Goal: Task Accomplishment & Management: Manage account settings

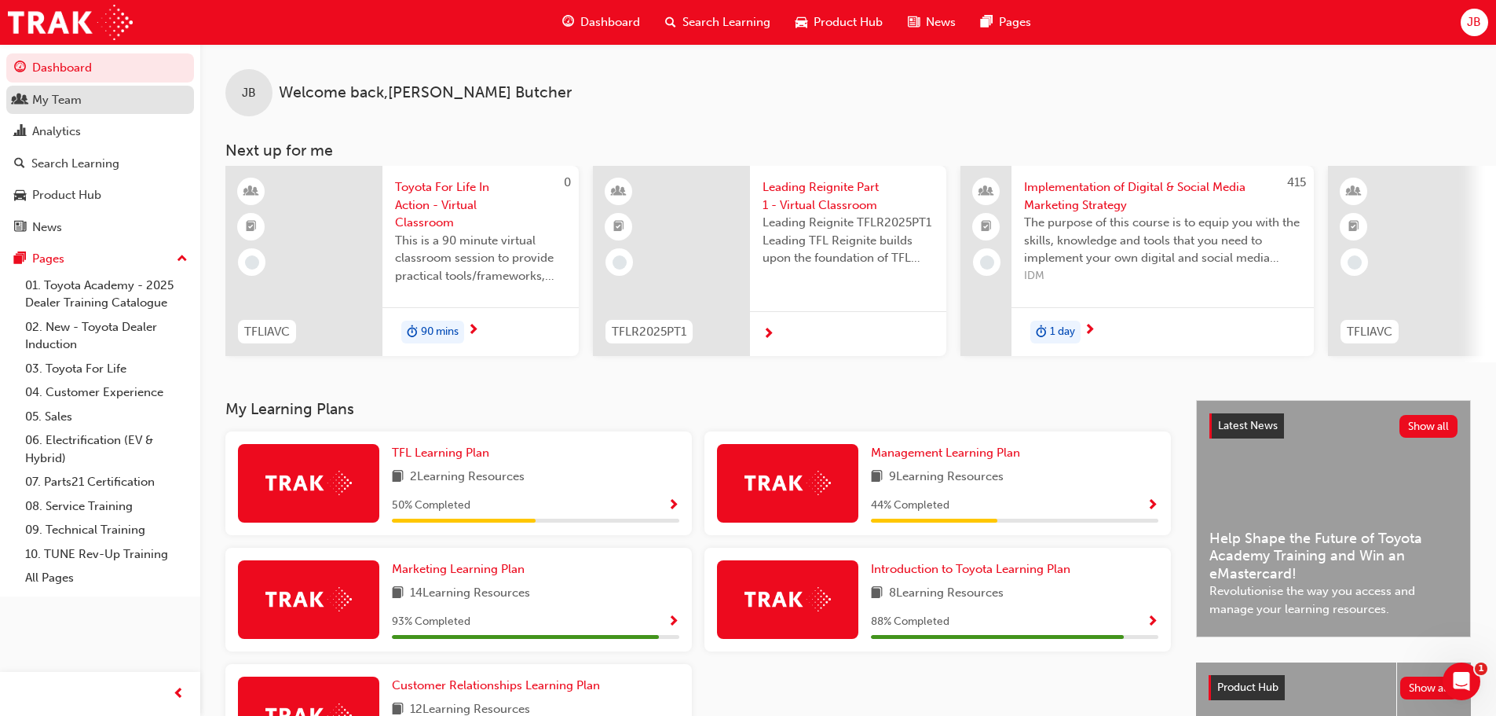
click at [86, 95] on div "My Team" at bounding box center [100, 100] width 172 height 20
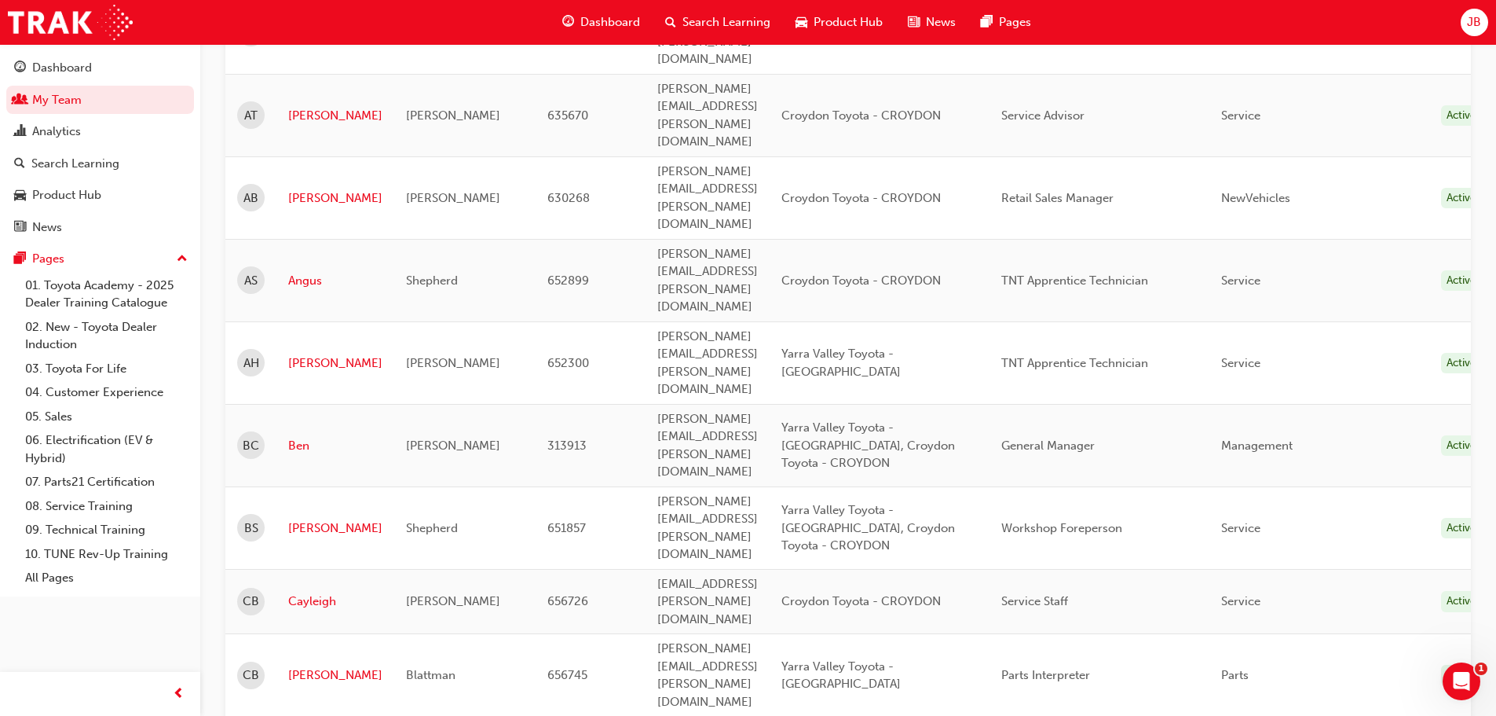
scroll to position [707, 0]
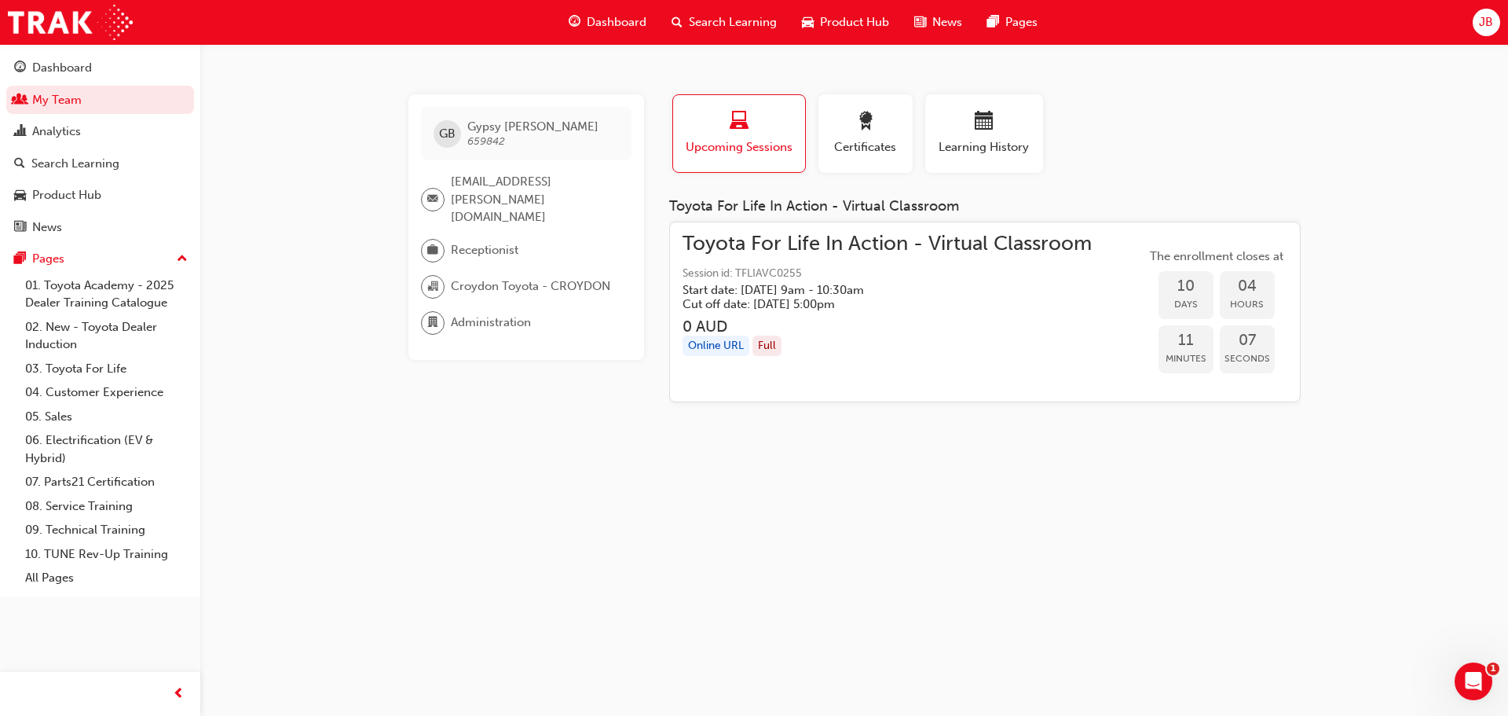
click at [724, 131] on div "button" at bounding box center [739, 124] width 108 height 24
click at [814, 308] on h5 "Cut off date: [DATE] 5:00pm" at bounding box center [875, 304] width 384 height 14
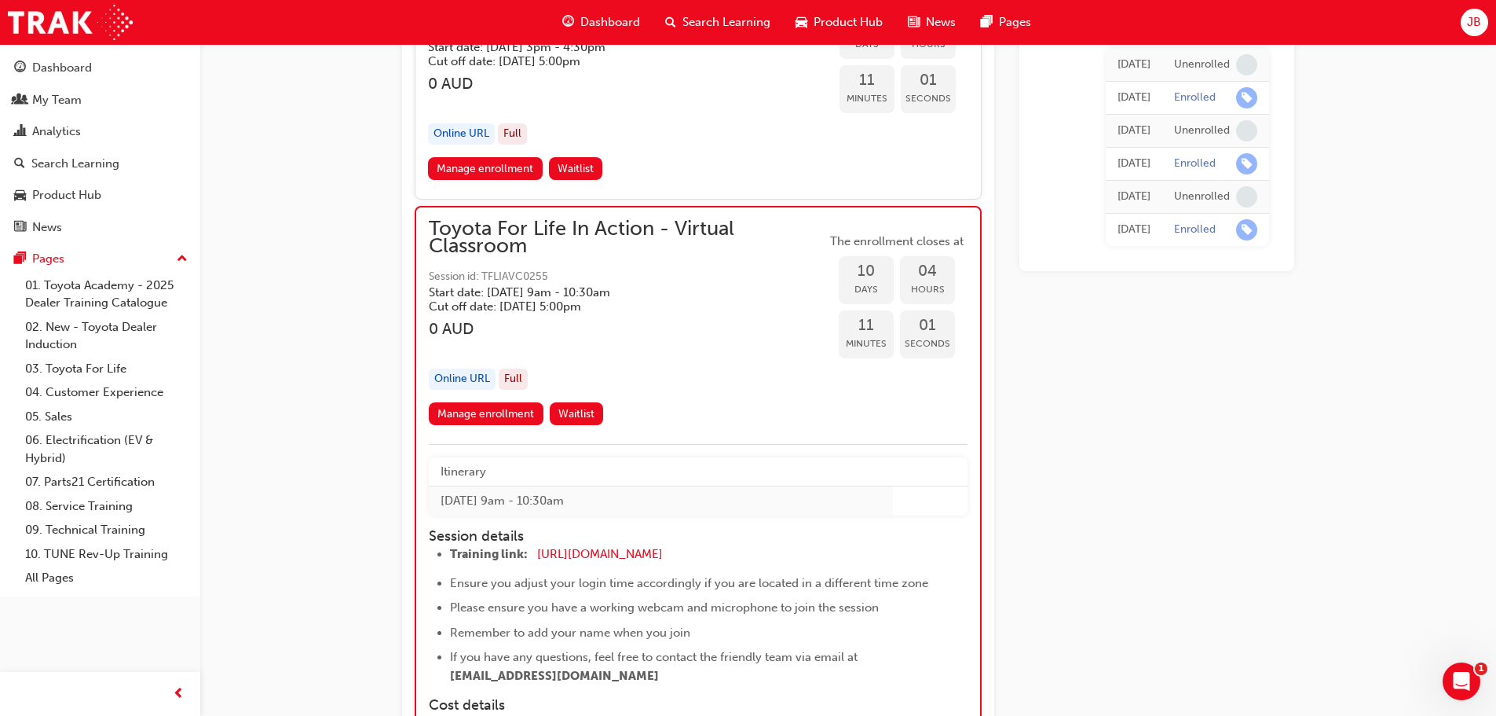
scroll to position [6920, 0]
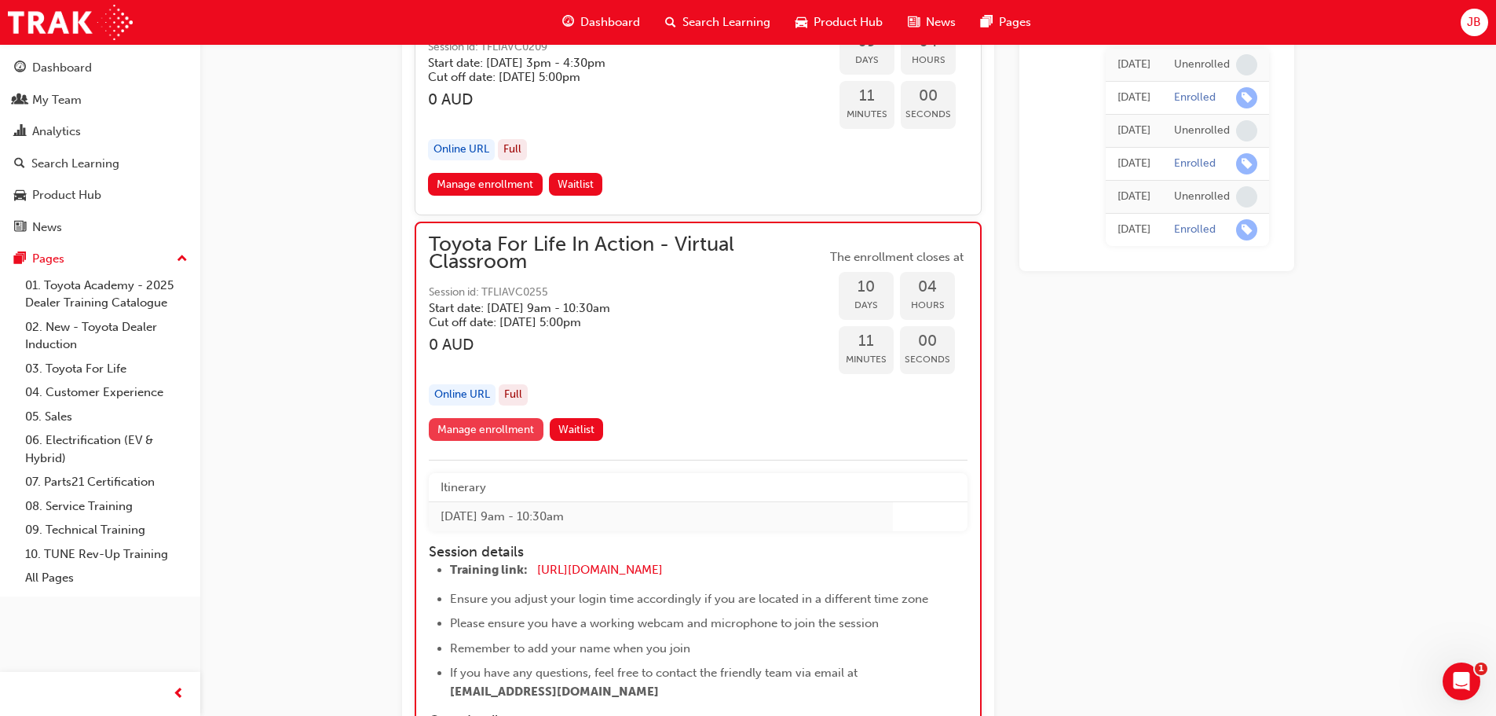
click at [495, 427] on link "Manage enrollment" at bounding box center [486, 429] width 115 height 23
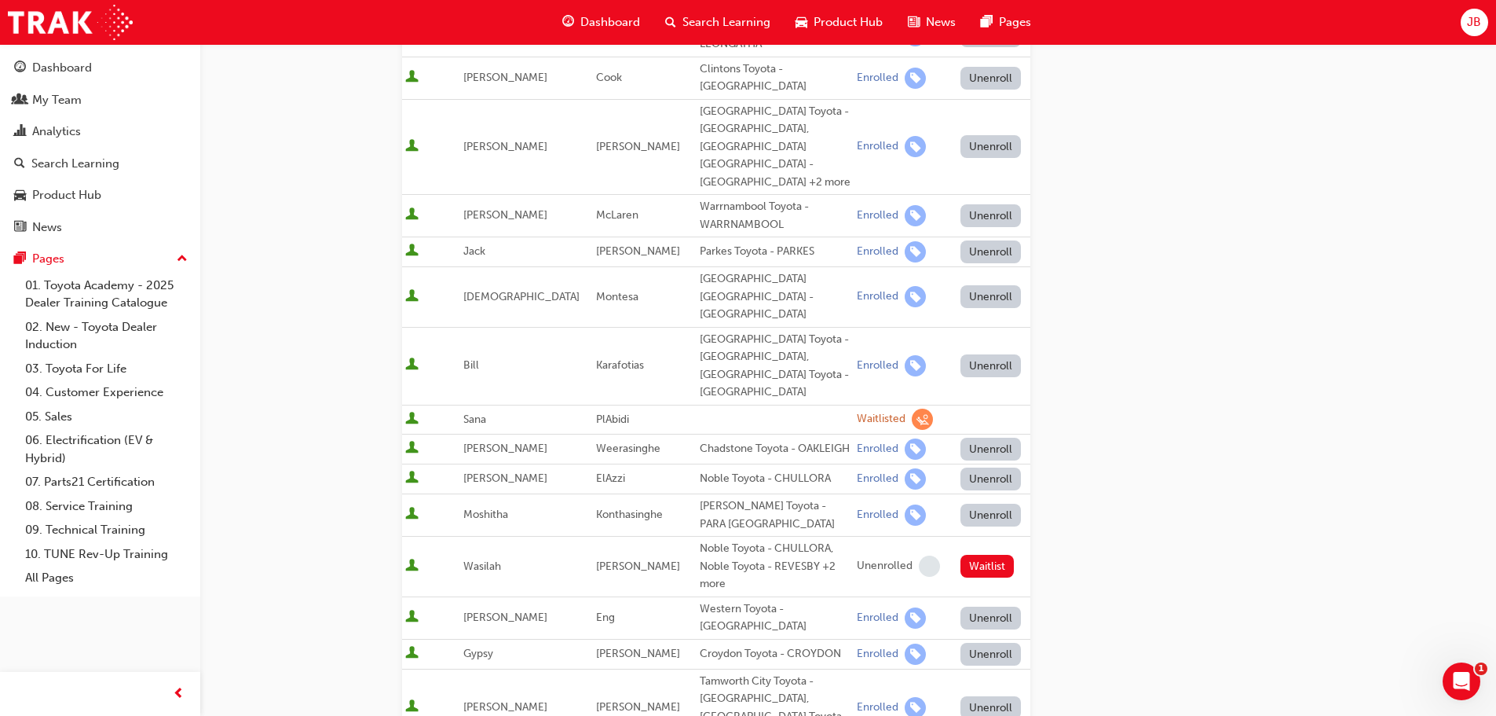
scroll to position [550, 0]
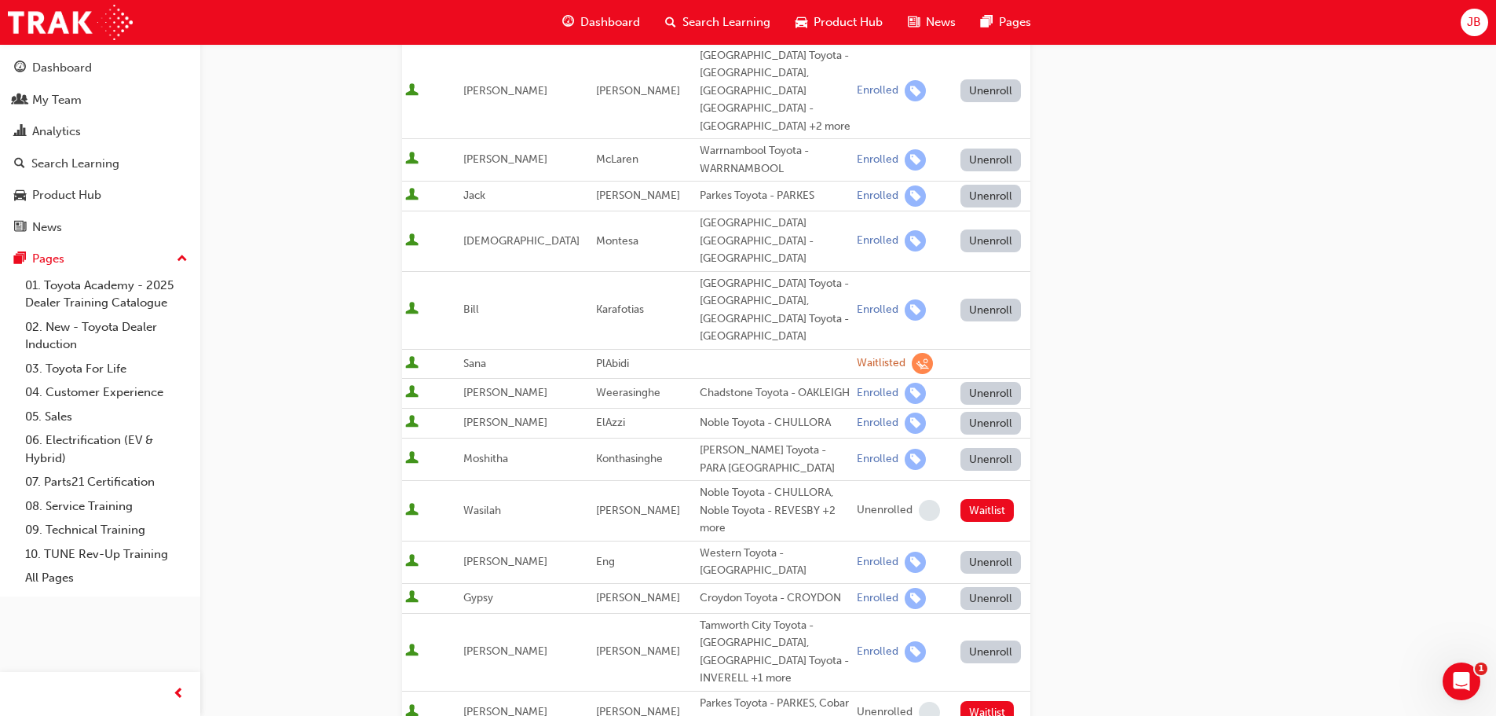
click at [976, 587] on button "Unenroll" at bounding box center [991, 598] width 61 height 23
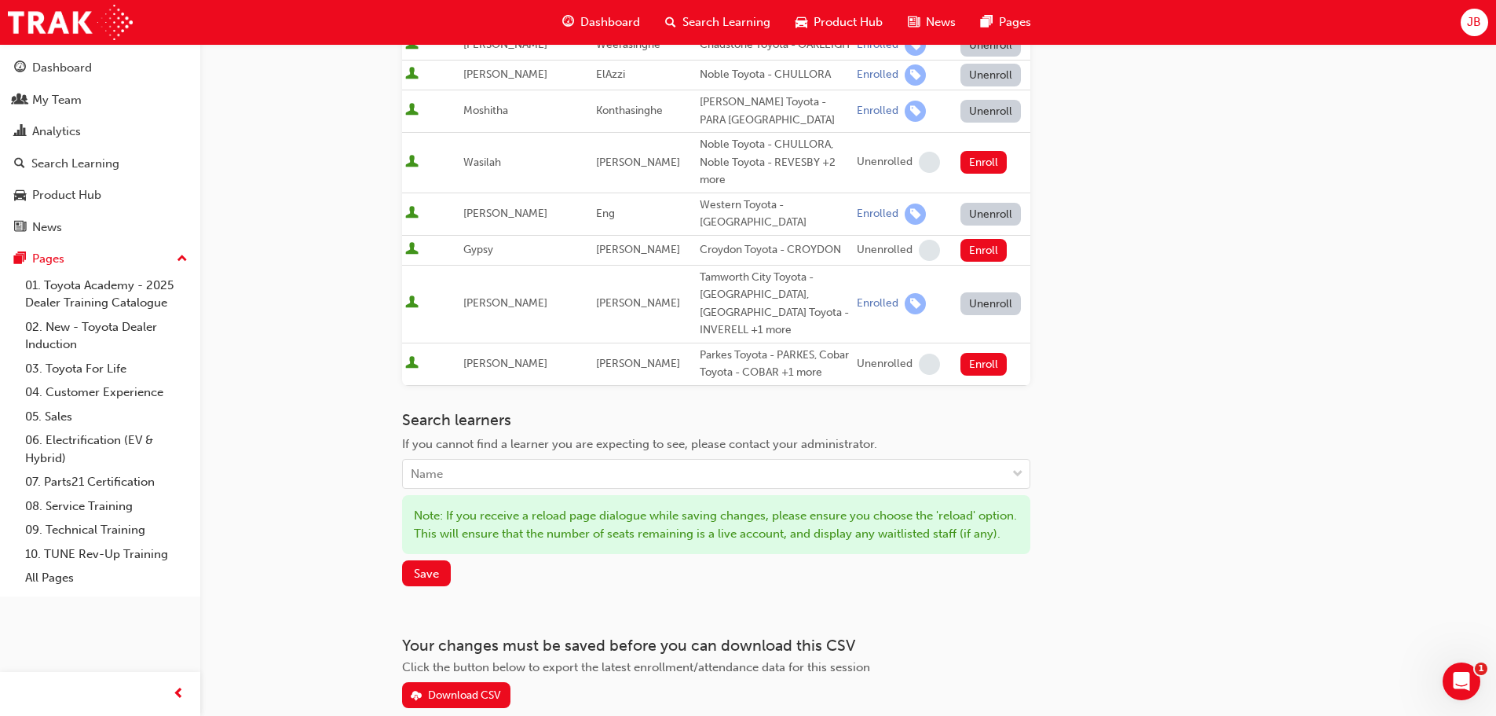
scroll to position [927, 0]
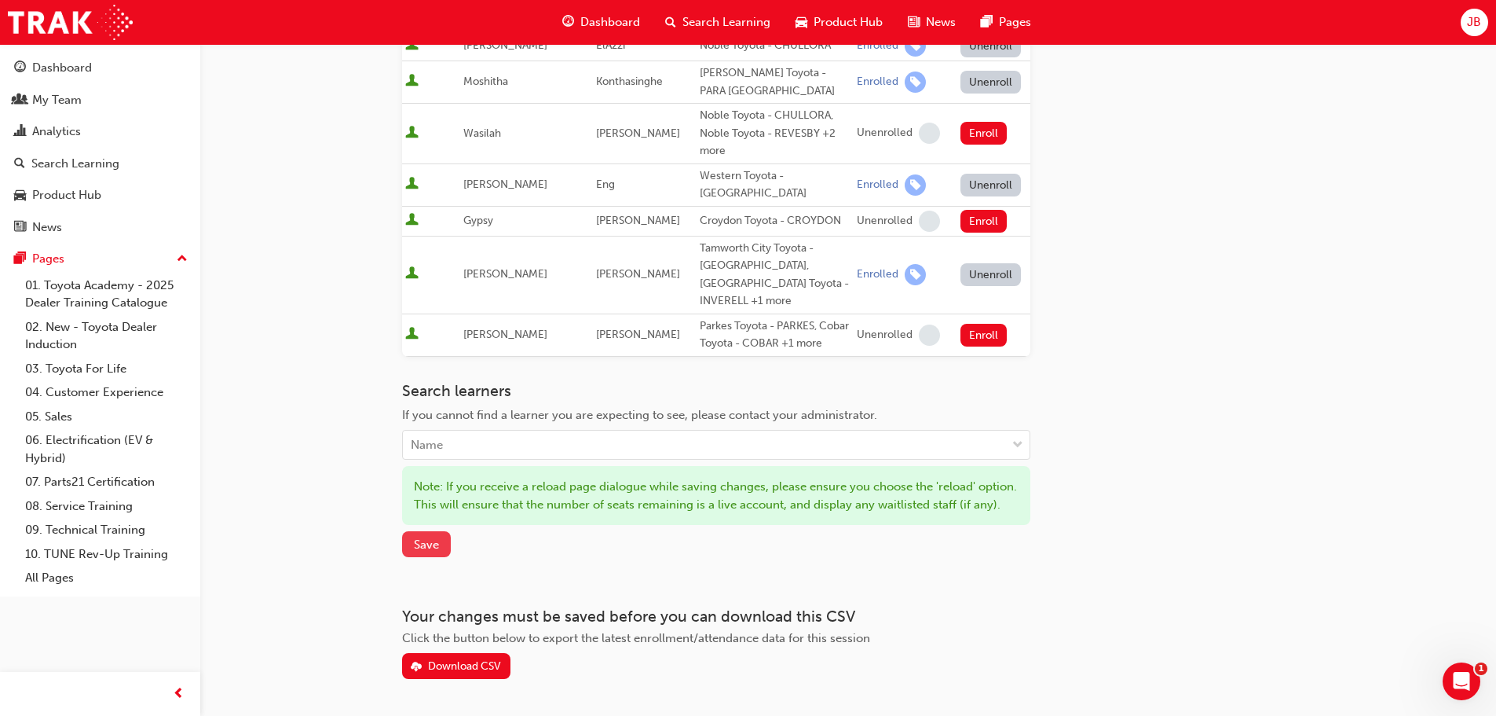
click at [432, 537] on span "Save" at bounding box center [426, 544] width 25 height 14
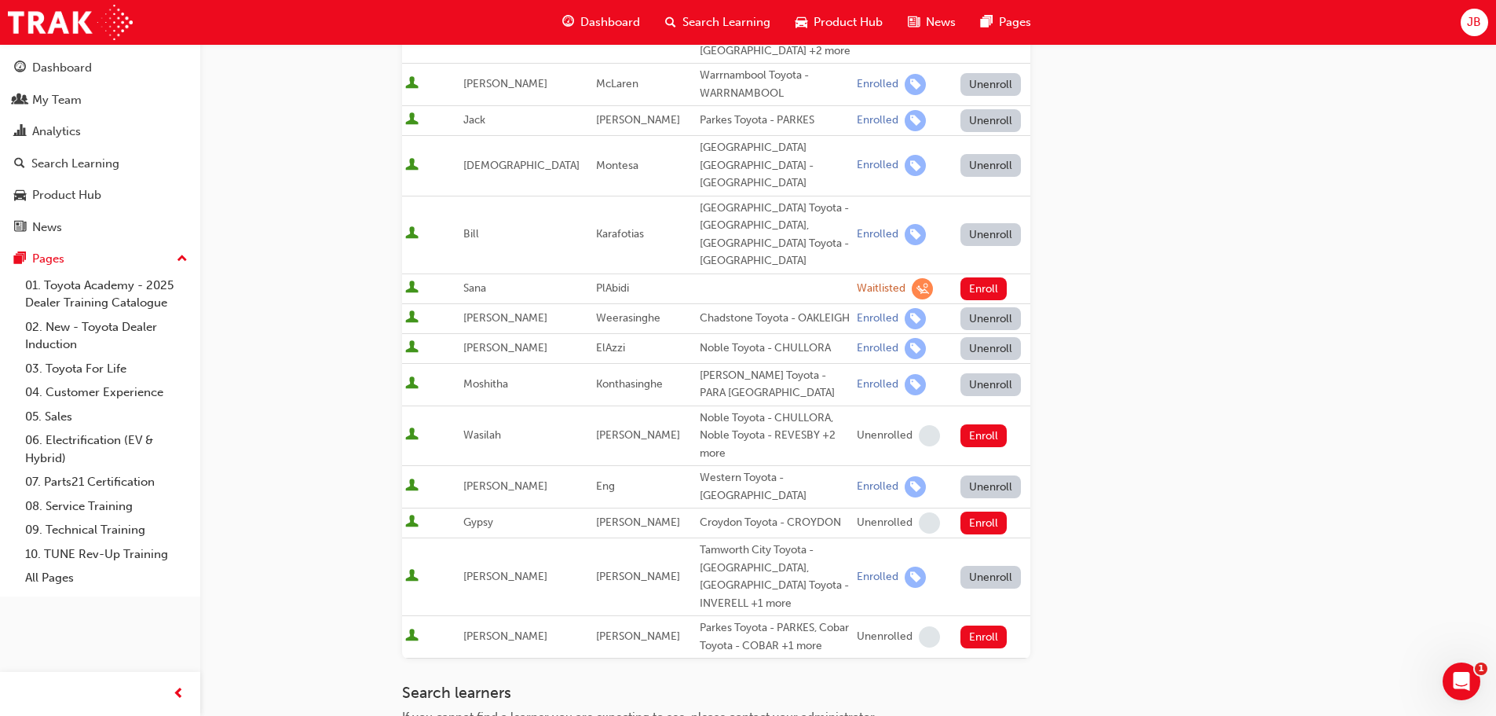
scroll to position [628, 0]
